Goal: Transaction & Acquisition: Purchase product/service

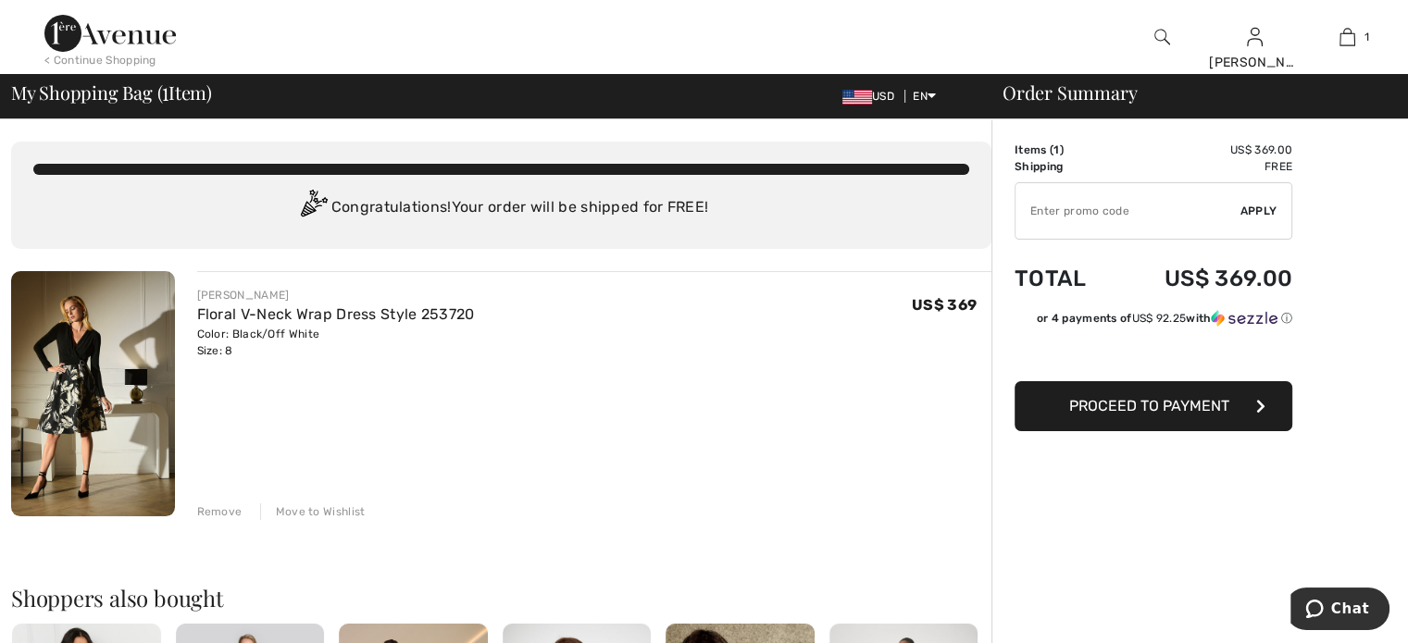
click at [1139, 404] on span "Proceed to Payment" at bounding box center [1149, 406] width 160 height 18
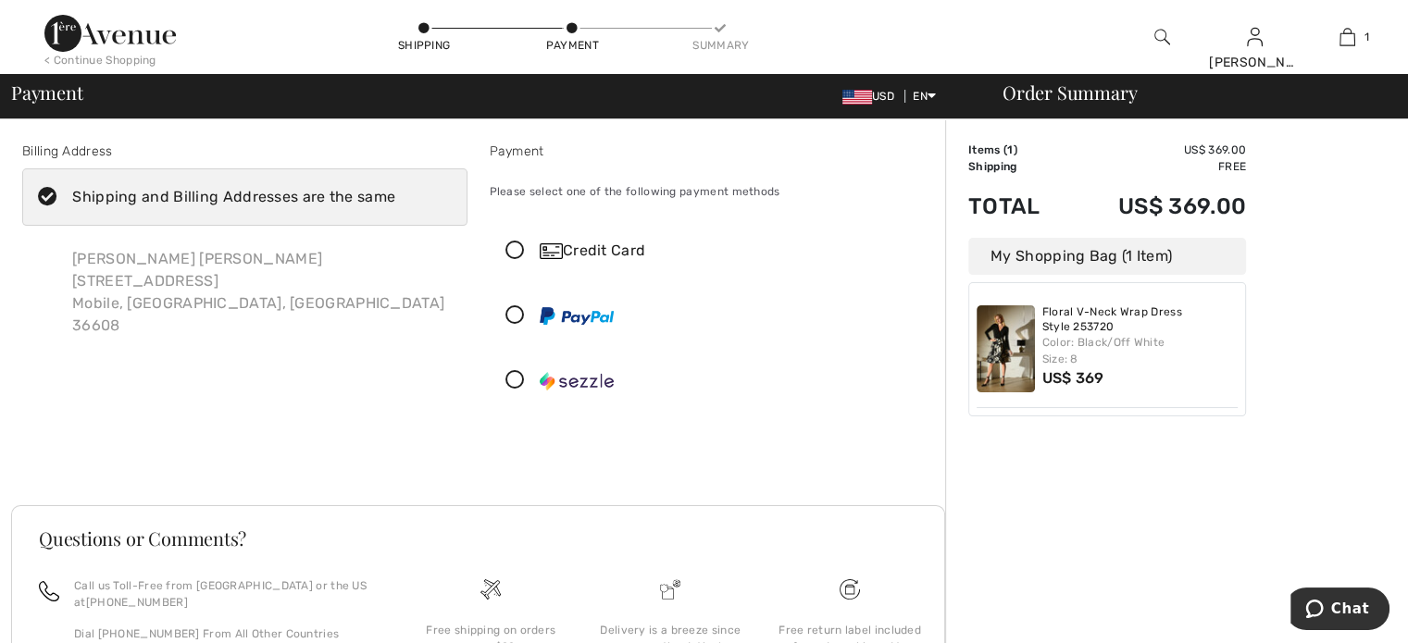
click at [573, 255] on div "Credit Card" at bounding box center [730, 251] width 381 height 22
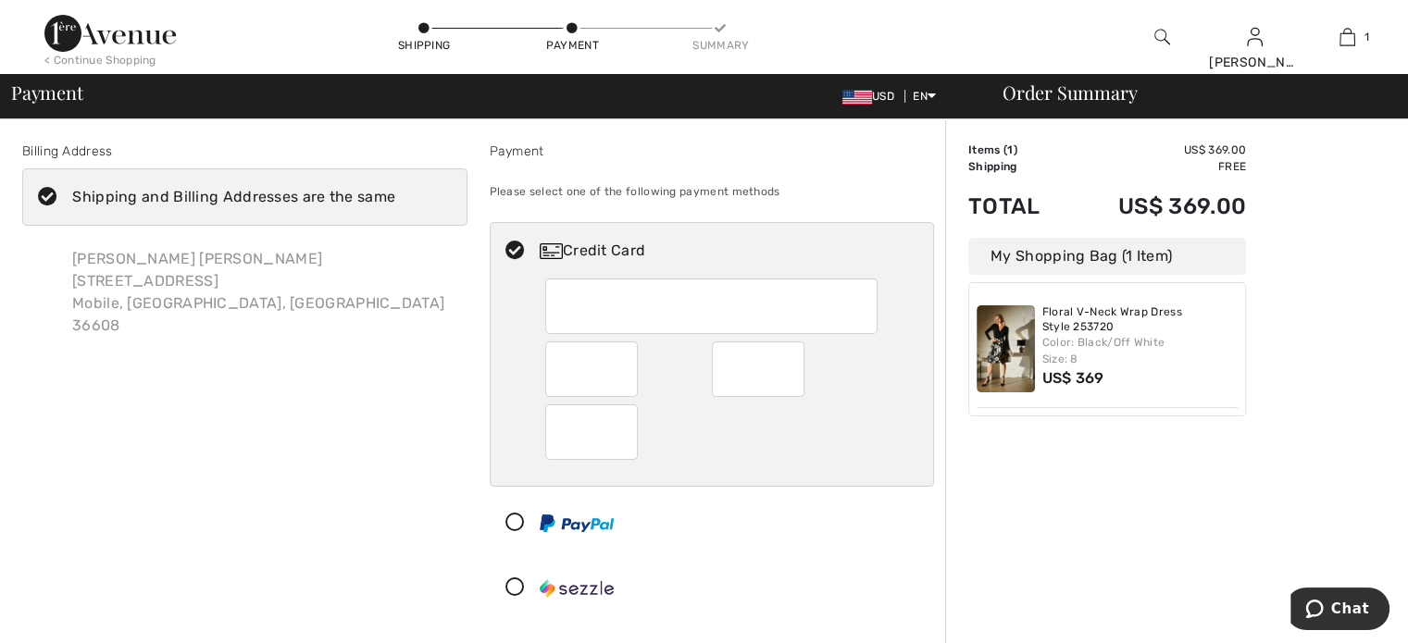
click at [792, 369] on div at bounding box center [758, 370] width 93 height 56
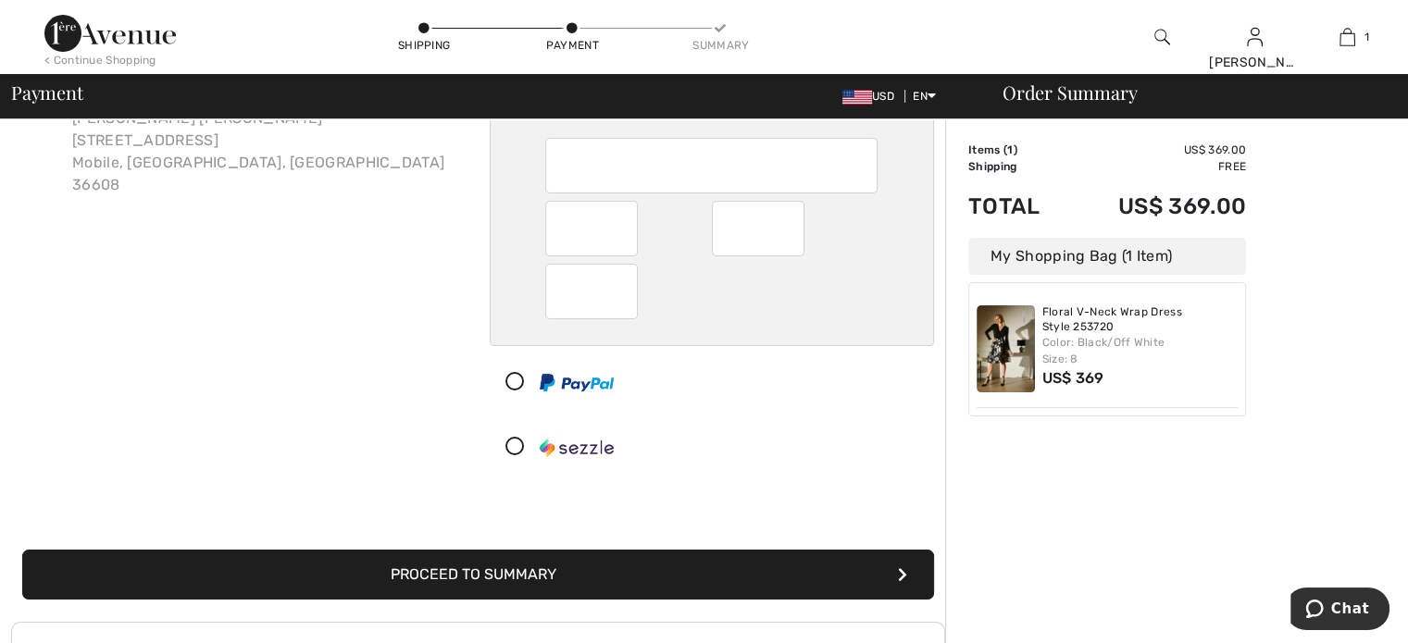
scroll to position [185, 0]
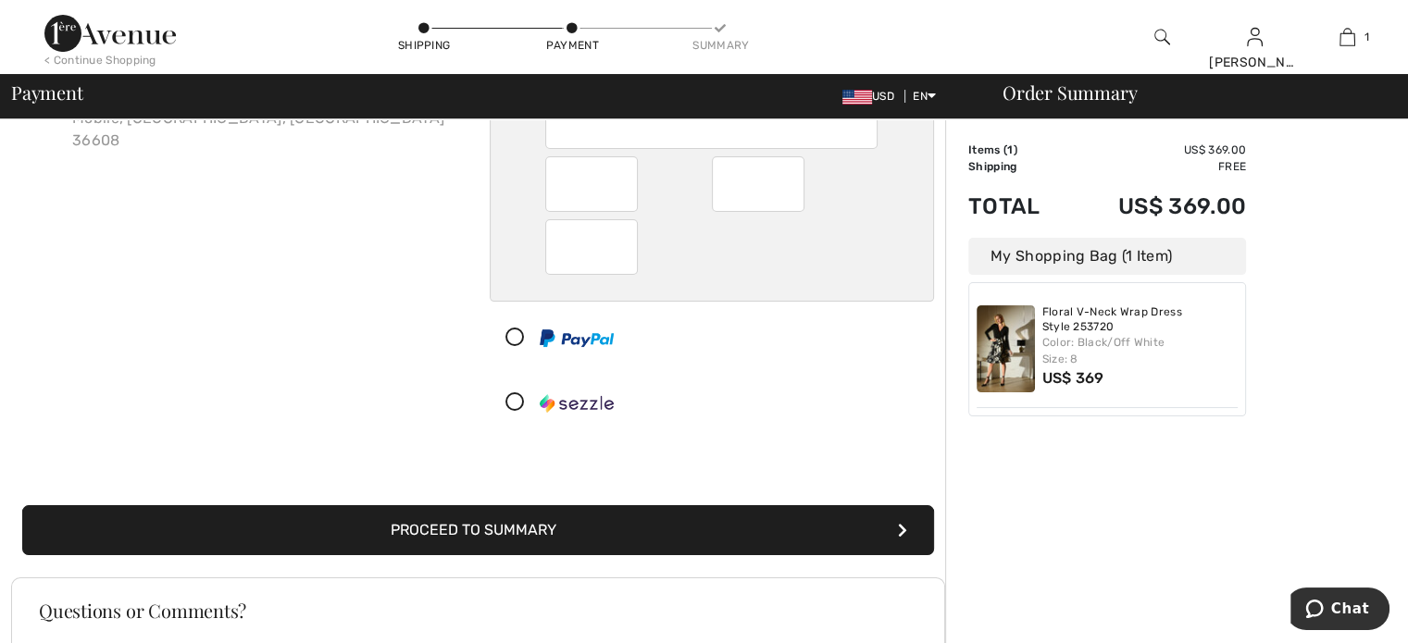
click at [654, 527] on button "Proceed to Summary" at bounding box center [478, 530] width 912 height 50
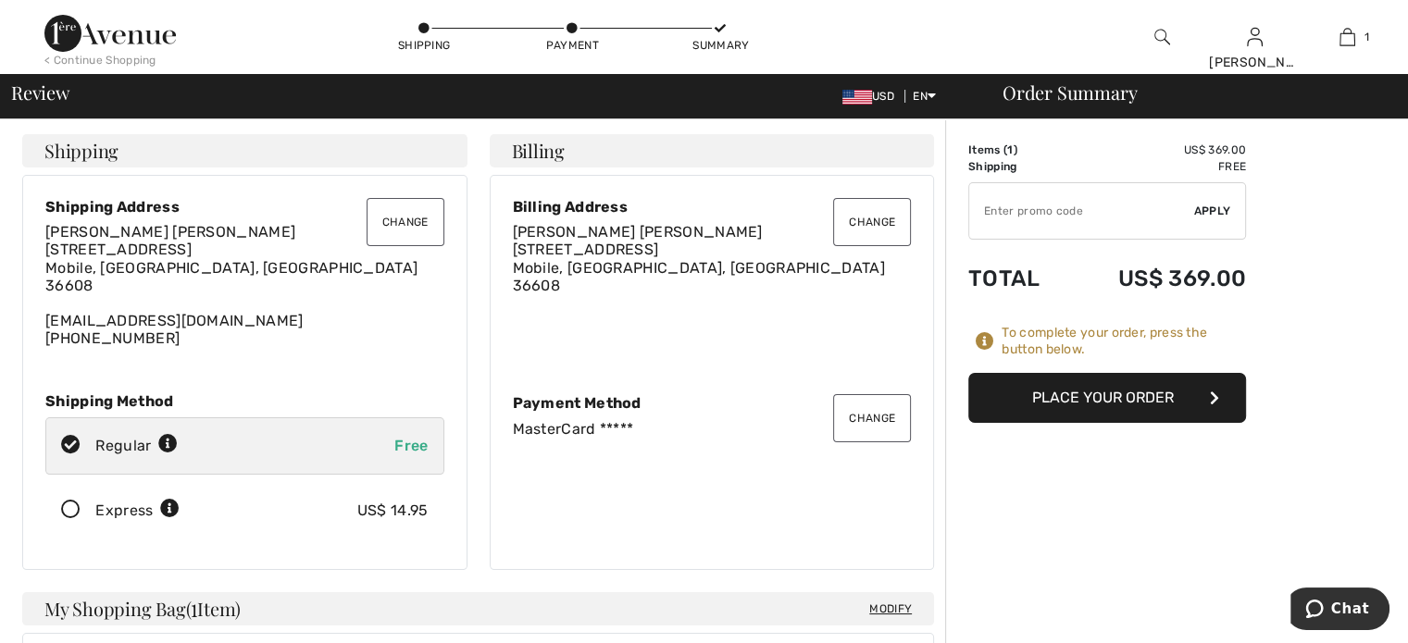
click at [1096, 392] on button "Place Your Order" at bounding box center [1107, 398] width 278 height 50
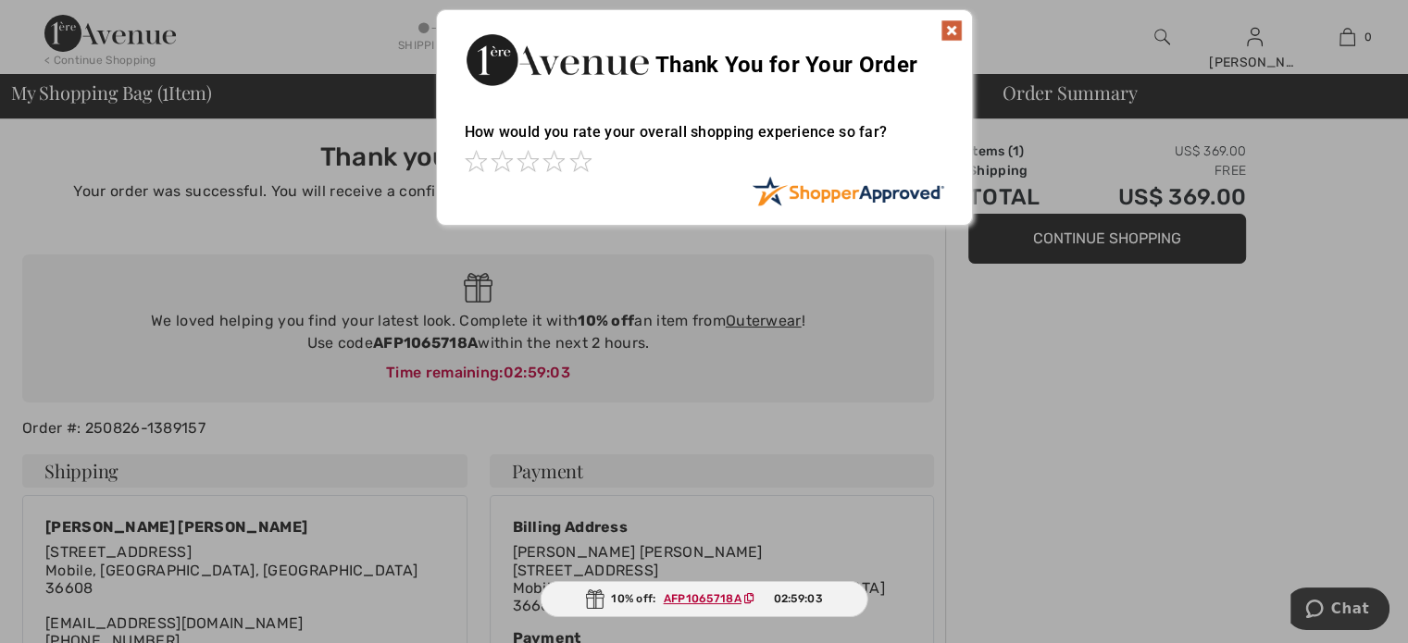
click at [946, 23] on img at bounding box center [951, 30] width 22 height 22
